Goal: Information Seeking & Learning: Learn about a topic

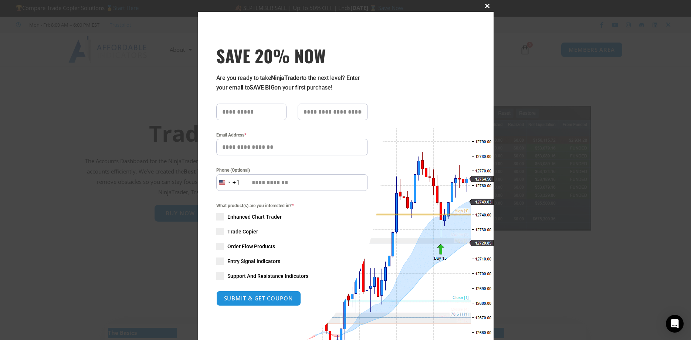
click at [489, 7] on span "SAVE 20% NOW popup" at bounding box center [488, 6] width 12 height 4
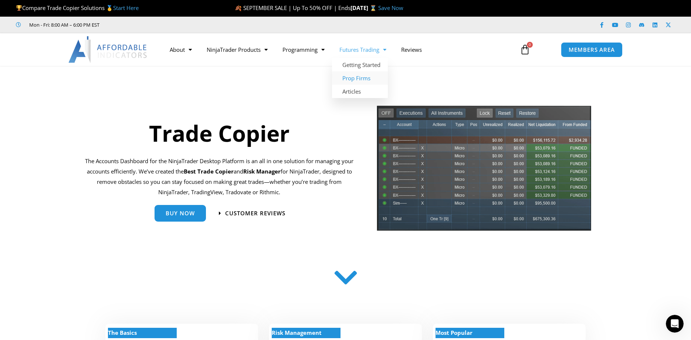
click at [358, 79] on link "Prop Firms" at bounding box center [360, 77] width 56 height 13
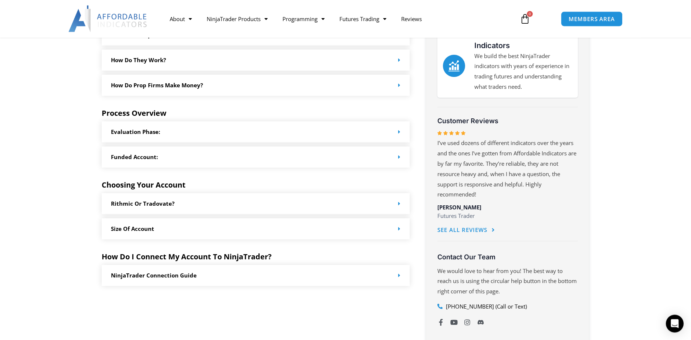
scroll to position [302, 0]
click at [132, 204] on link "Rithmic or Tradovate?" at bounding box center [143, 202] width 64 height 7
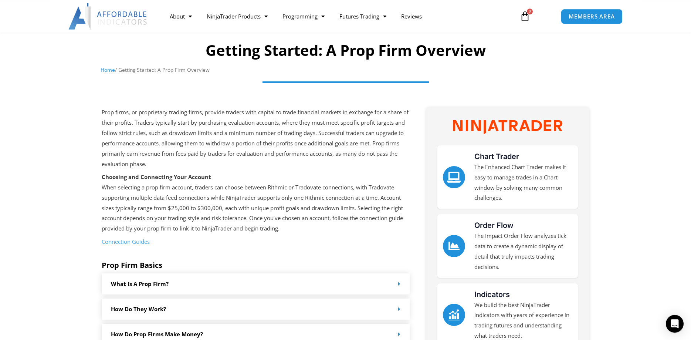
scroll to position [0, 0]
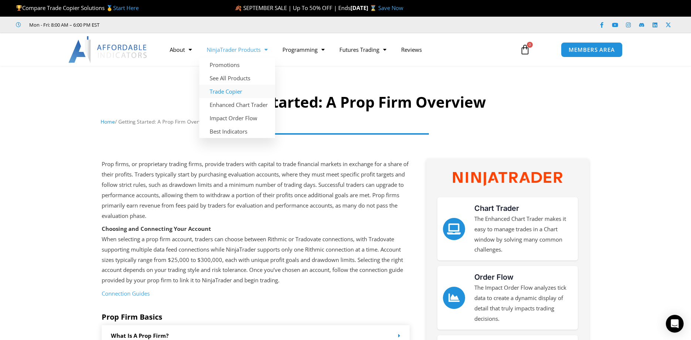
click at [219, 92] on link "Trade Copier" at bounding box center [237, 91] width 76 height 13
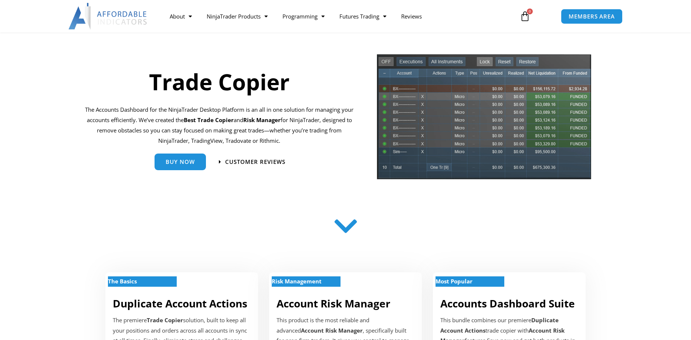
scroll to position [75, 0]
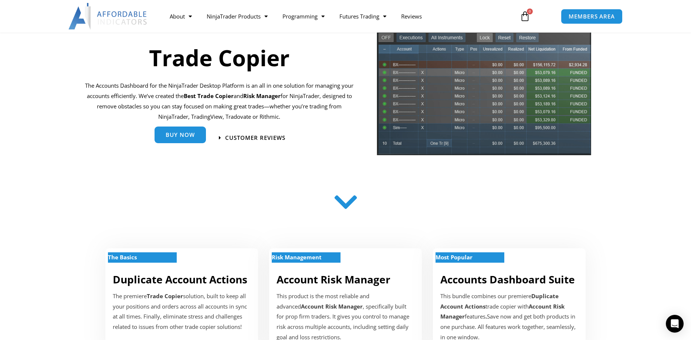
click at [175, 137] on span "Buy Now" at bounding box center [180, 135] width 29 height 6
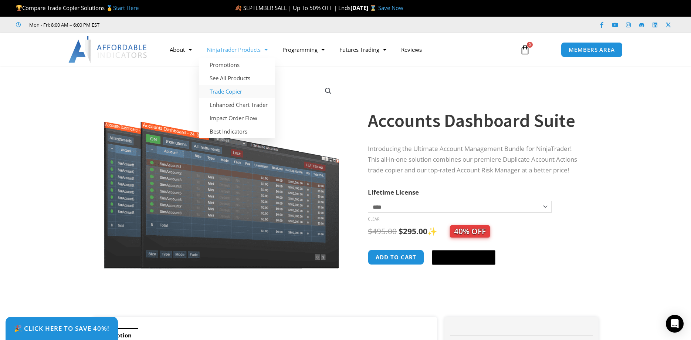
click at [220, 94] on link "Trade Copier" at bounding box center [237, 91] width 76 height 13
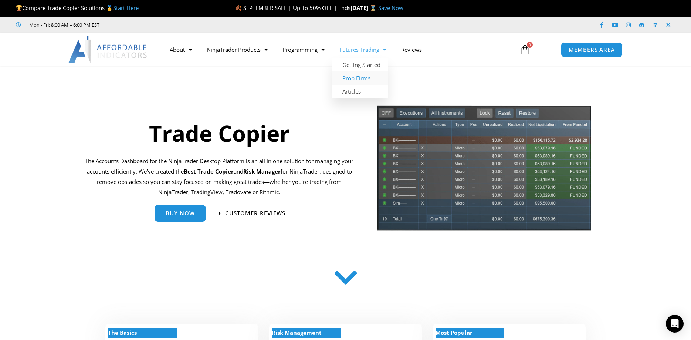
click at [357, 76] on link "Prop Firms" at bounding box center [360, 77] width 56 height 13
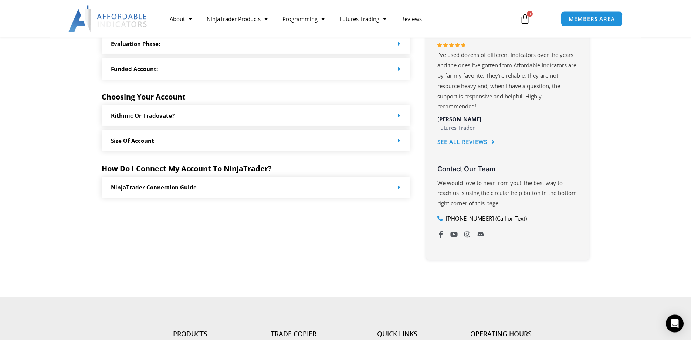
scroll to position [377, 0]
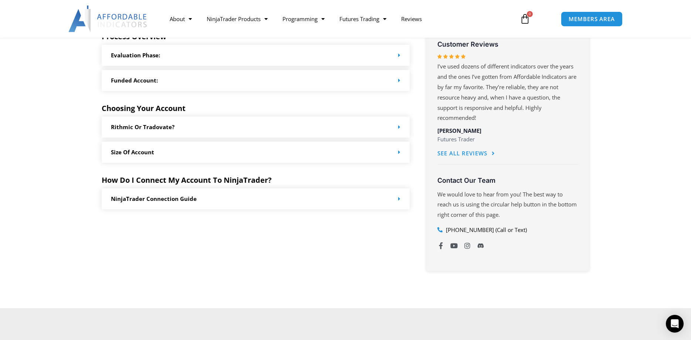
click at [165, 127] on link "Rithmic or Tradovate?" at bounding box center [143, 126] width 64 height 7
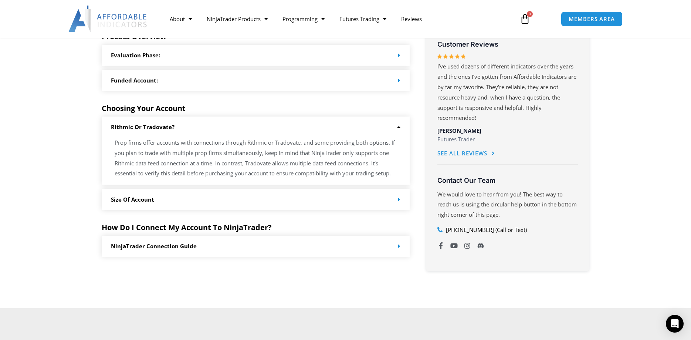
click at [117, 198] on link "Size of Account" at bounding box center [132, 199] width 43 height 7
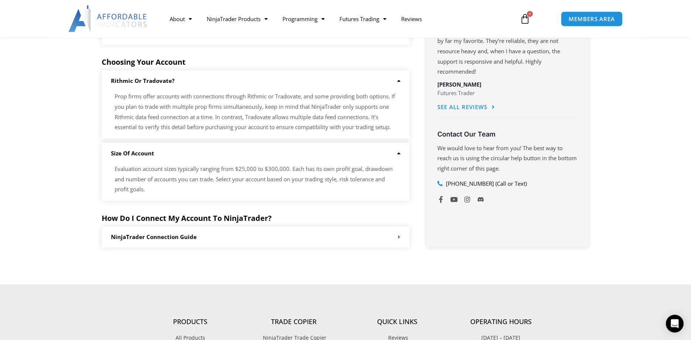
scroll to position [453, 0]
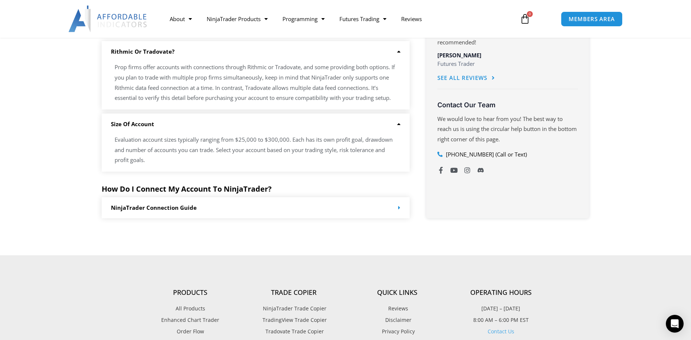
click at [162, 209] on link "NinjaTrader Connection Guide" at bounding box center [154, 207] width 86 height 7
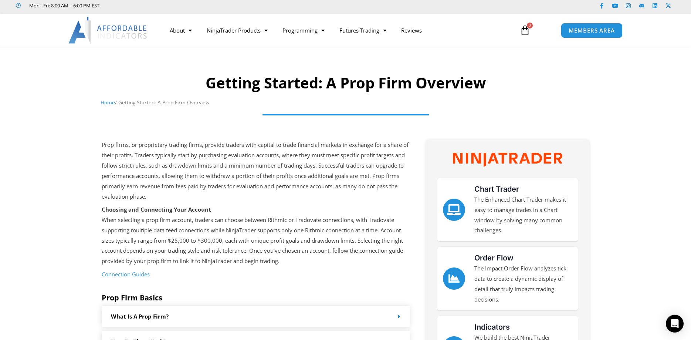
scroll to position [0, 0]
